Goal: Check status: Check status

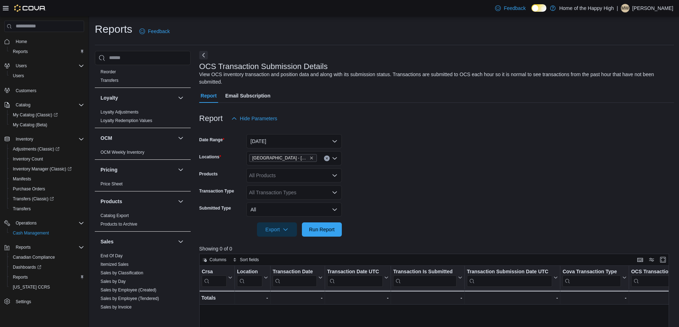
scroll to position [305, 0]
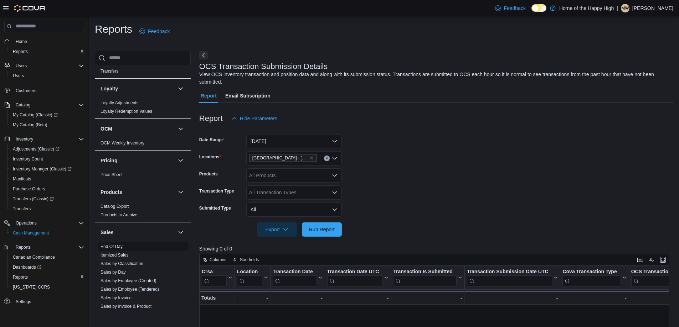
click at [121, 244] on link "End Of Day" at bounding box center [111, 246] width 22 height 5
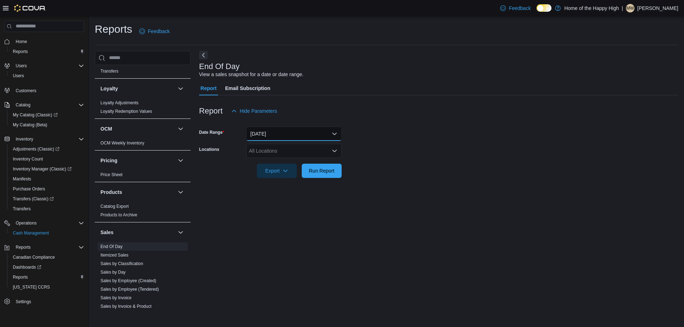
click at [283, 131] on button "[DATE]" at bounding box center [293, 134] width 95 height 14
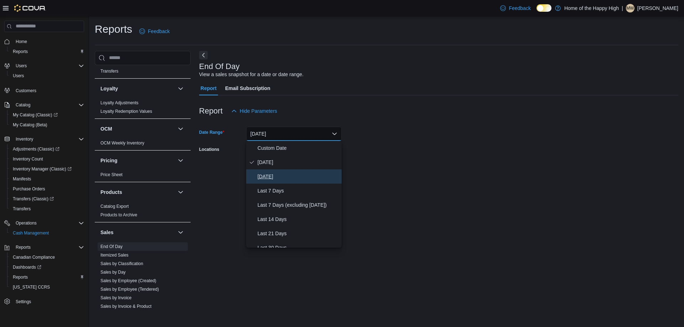
click at [268, 181] on button "[DATE]" at bounding box center [293, 177] width 95 height 14
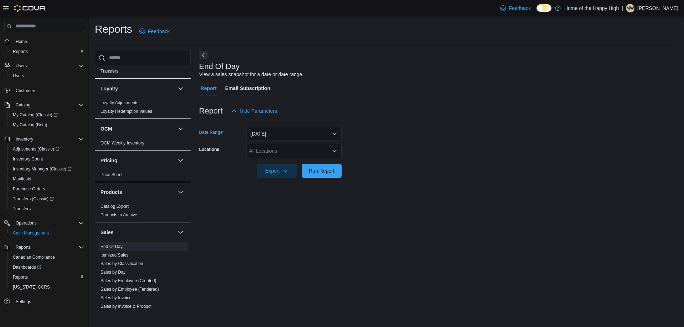
click at [265, 153] on div "All Locations" at bounding box center [293, 151] width 95 height 14
type input "***"
click at [311, 165] on span "[GEOGRAPHIC_DATA] - [GEOGRAPHIC_DATA] - Fire & Flower" at bounding box center [347, 163] width 142 height 7
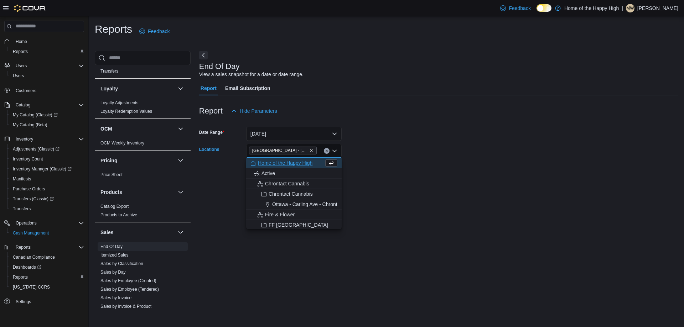
click at [369, 197] on div "End Of Day View a sales snapshot for a date or date range. Report Email Subscri…" at bounding box center [438, 181] width 479 height 260
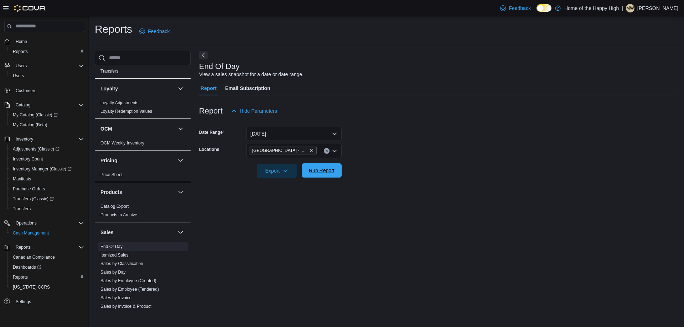
click at [324, 176] on span "Run Report" at bounding box center [321, 171] width 31 height 14
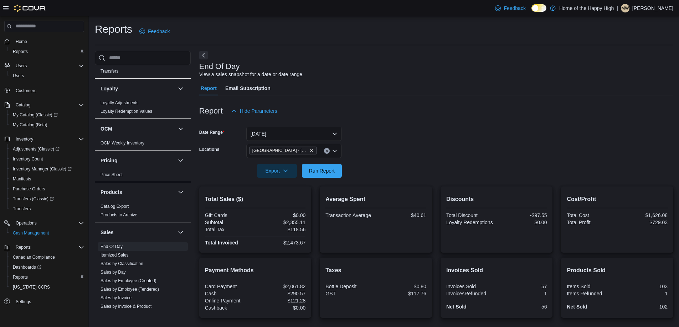
drag, startPoint x: 264, startPoint y: 174, endPoint x: 264, endPoint y: 182, distance: 7.8
click at [264, 182] on div "Report Hide Parameters Date Range [DATE] Locations [GEOGRAPHIC_DATA] - [GEOGRAP…" at bounding box center [436, 248] width 474 height 306
click at [276, 168] on span "Export" at bounding box center [276, 171] width 31 height 14
click at [286, 197] on span "Export to Pdf" at bounding box center [278, 200] width 32 height 6
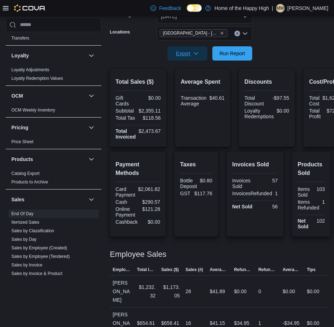
scroll to position [141, 0]
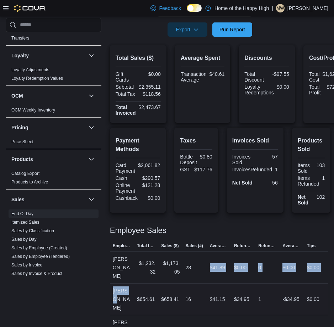
drag, startPoint x: 197, startPoint y: 271, endPoint x: 116, endPoint y: 292, distance: 83.4
click at [116, 292] on tbody "Employee [PERSON_NAME] Total Invoiced $1,232.32 Sales ($) $1,173.05 Sales (#) 2…" at bounding box center [219, 298] width 219 height 95
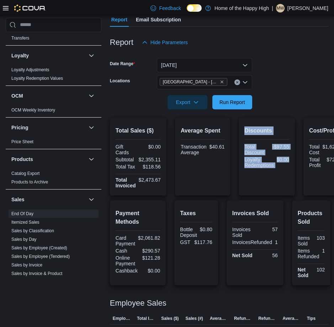
drag, startPoint x: 296, startPoint y: 160, endPoint x: 202, endPoint y: 188, distance: 97.9
click at [204, 188] on div "Total Sales ($) Gift Cards $0.00 Subtotal $2,355.11 Total Tax $118.56 Total Inv…" at bounding box center [219, 157] width 219 height 78
click at [4, 6] on icon at bounding box center [6, 8] width 6 height 4
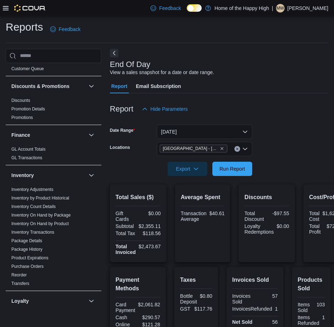
scroll to position [0, 0]
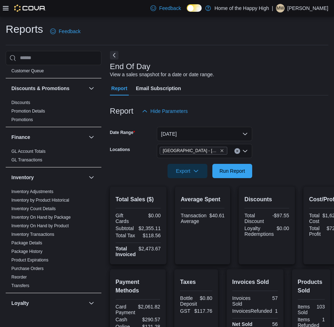
click at [136, 30] on div "Reports Feedback" at bounding box center [167, 31] width 323 height 19
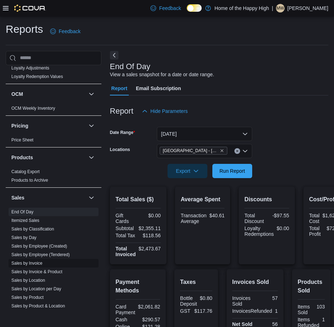
scroll to position [407, 0]
